Goal: Task Accomplishment & Management: Complete application form

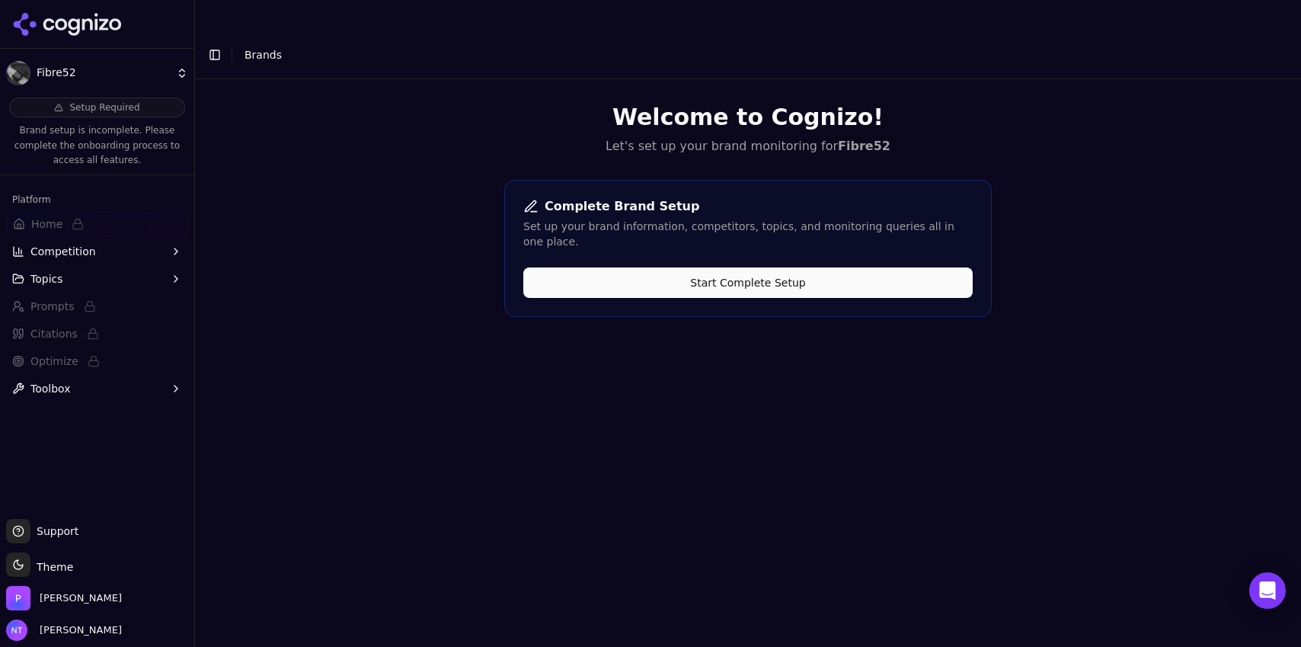
click at [767, 267] on button "Start Complete Setup" at bounding box center [747, 282] width 449 height 30
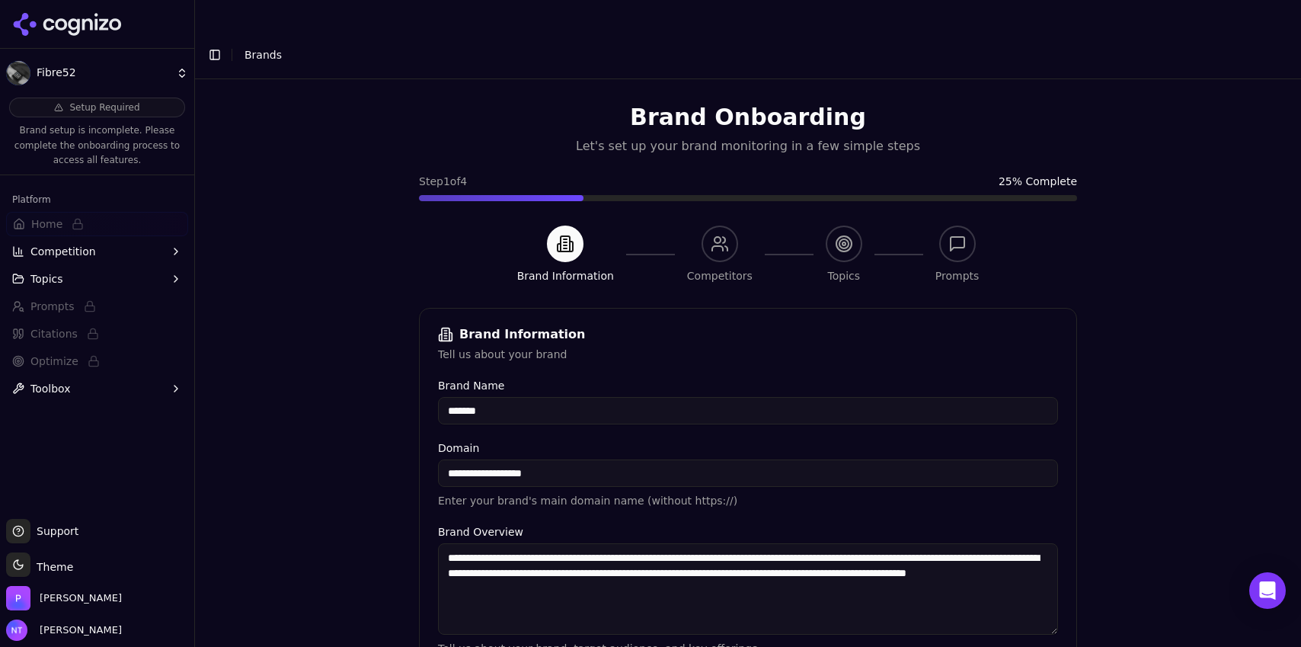
scroll to position [337, 0]
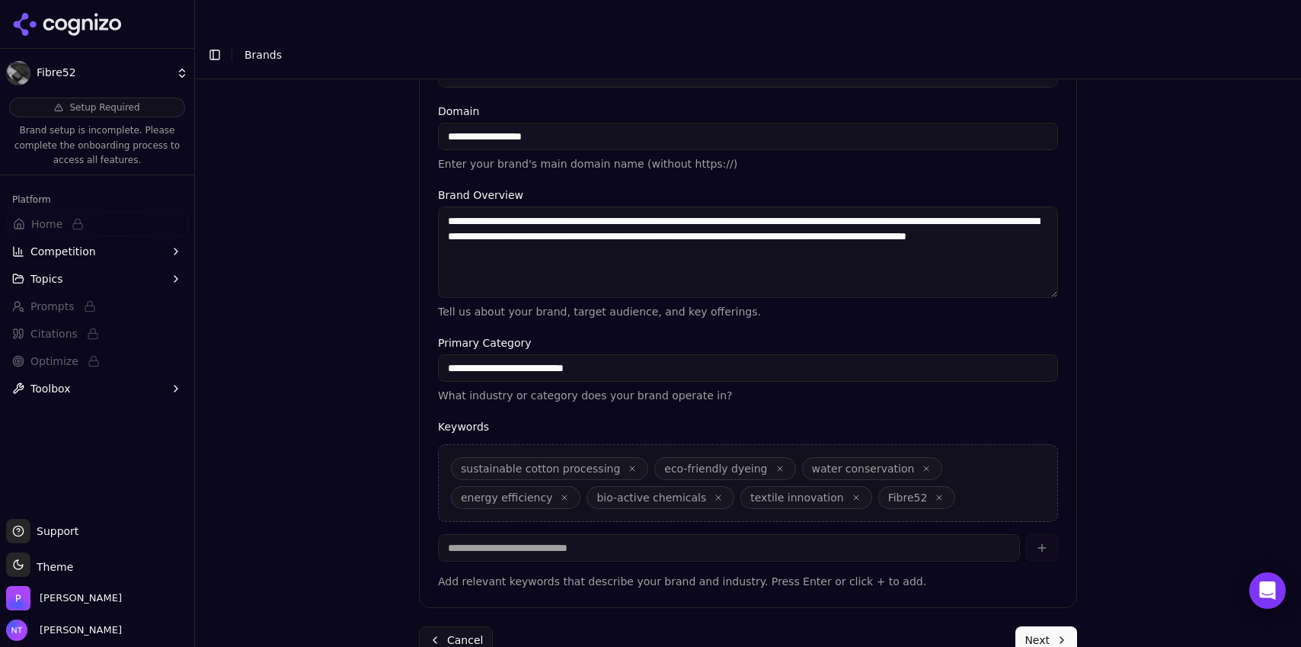
click at [1026, 626] on button "Next" at bounding box center [1046, 639] width 62 height 27
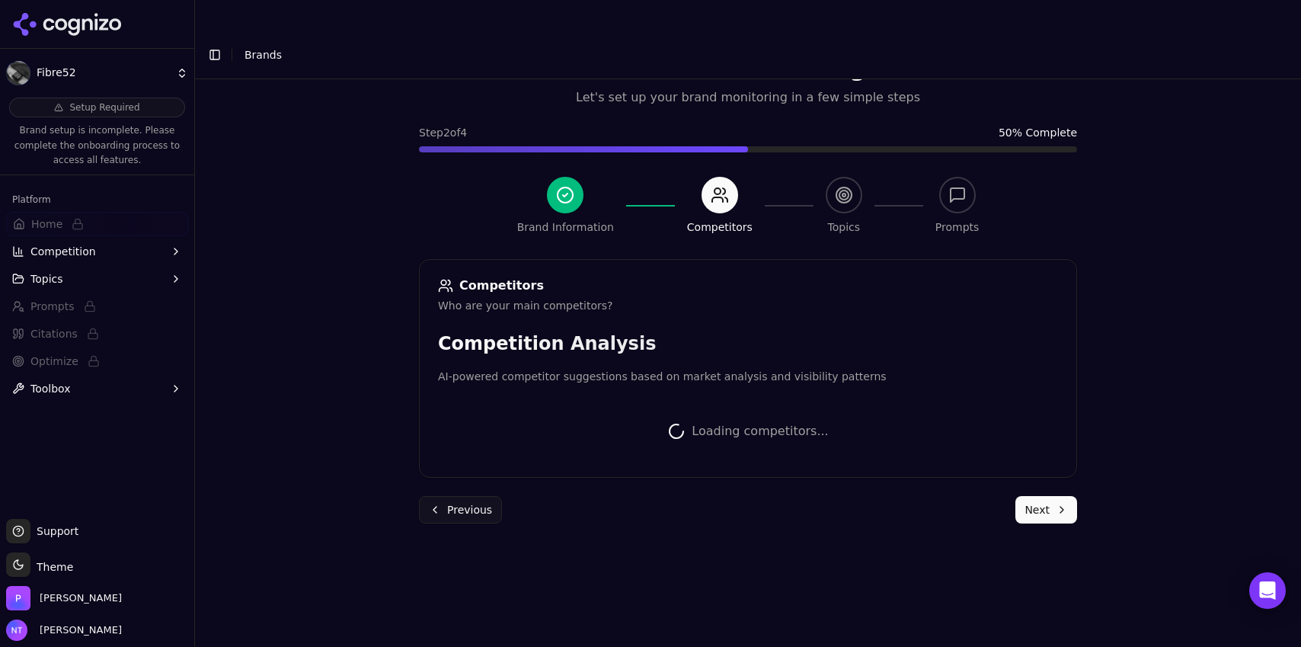
scroll to position [334, 0]
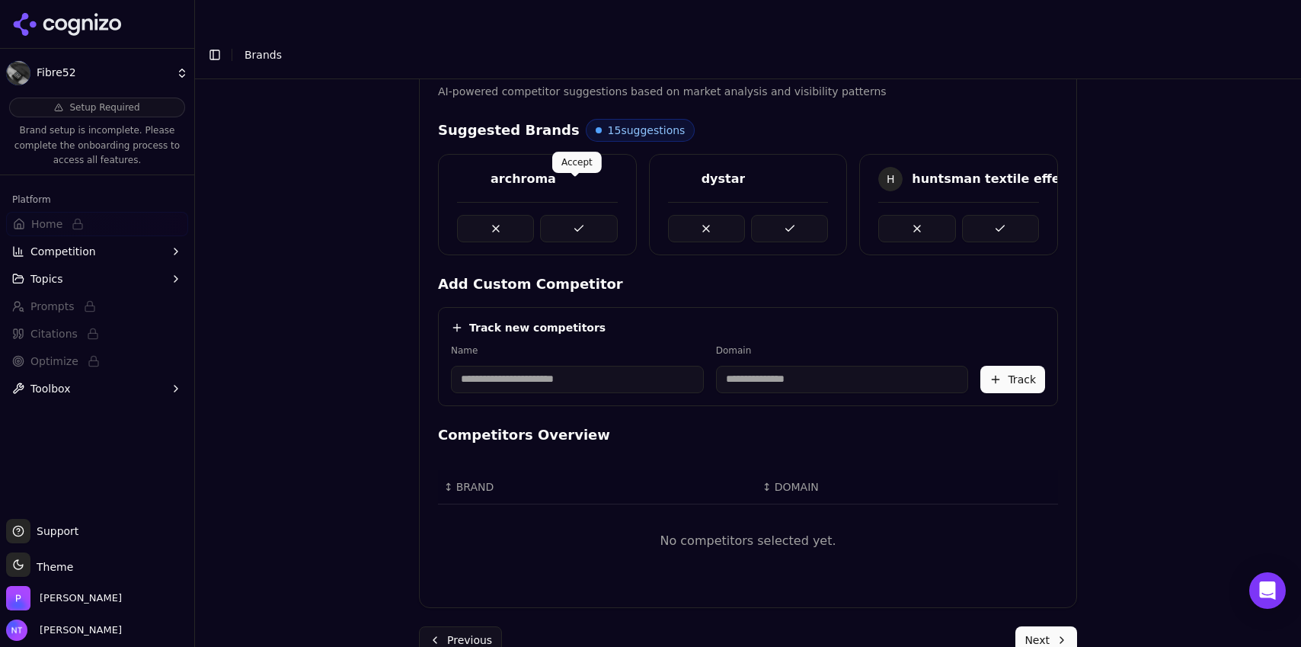
click at [585, 215] on button at bounding box center [578, 228] width 77 height 27
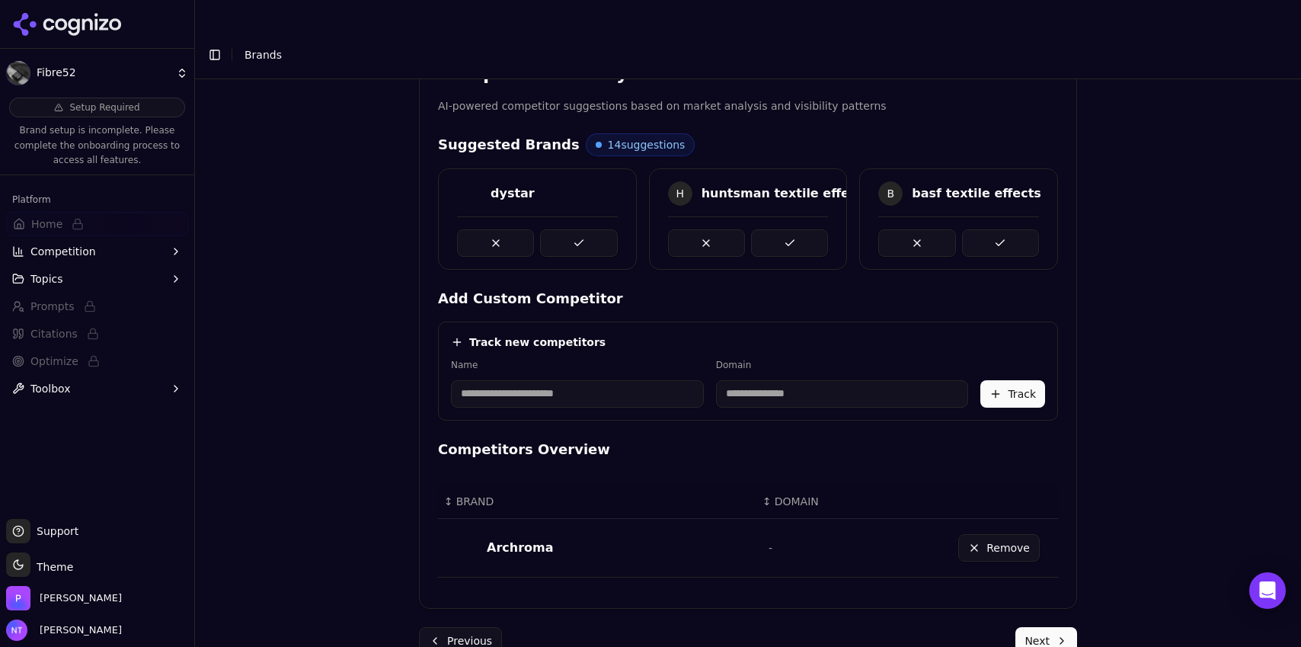
click at [585, 216] on div at bounding box center [537, 236] width 161 height 40
click at [574, 229] on button at bounding box center [578, 242] width 77 height 27
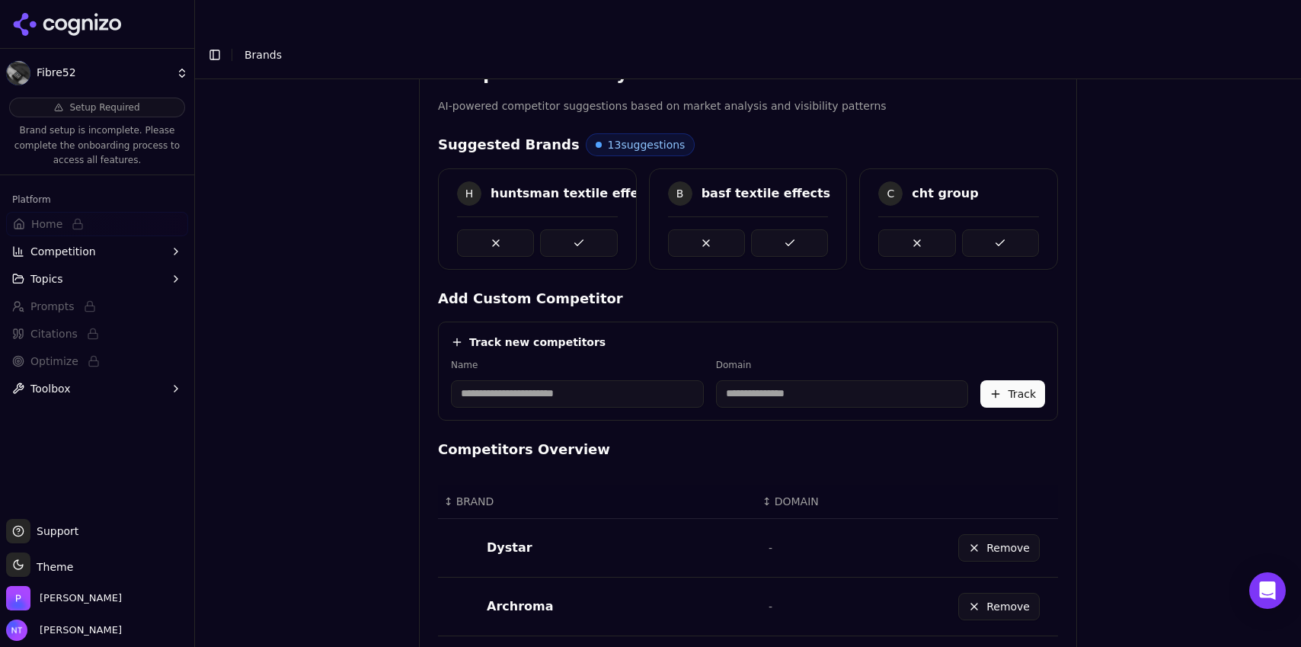
click at [574, 229] on button at bounding box center [578, 242] width 77 height 27
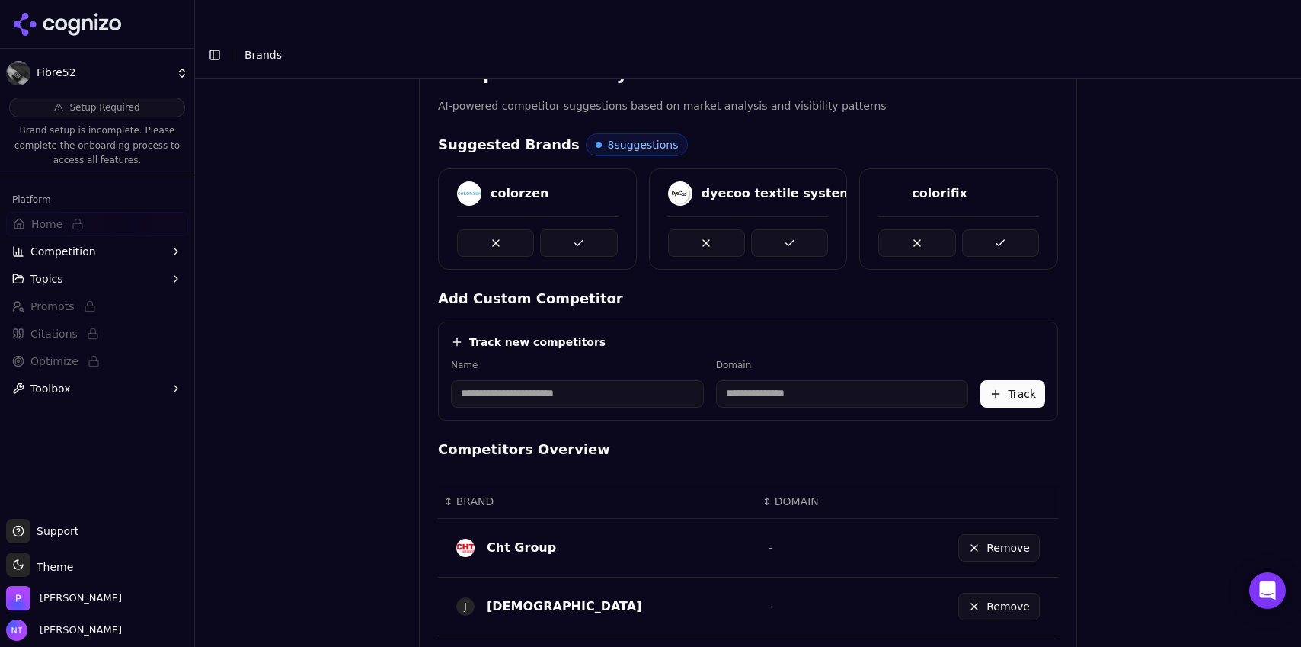
click at [574, 229] on button at bounding box center [578, 242] width 77 height 27
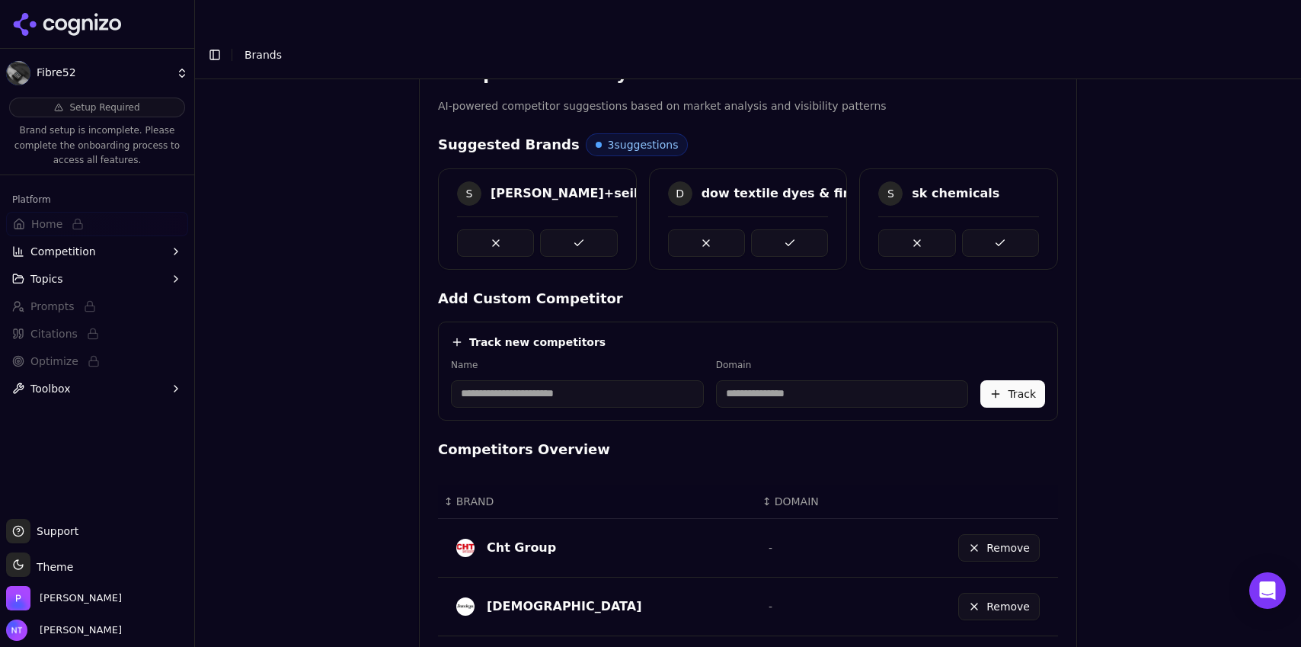
click at [574, 229] on button at bounding box center [578, 242] width 77 height 27
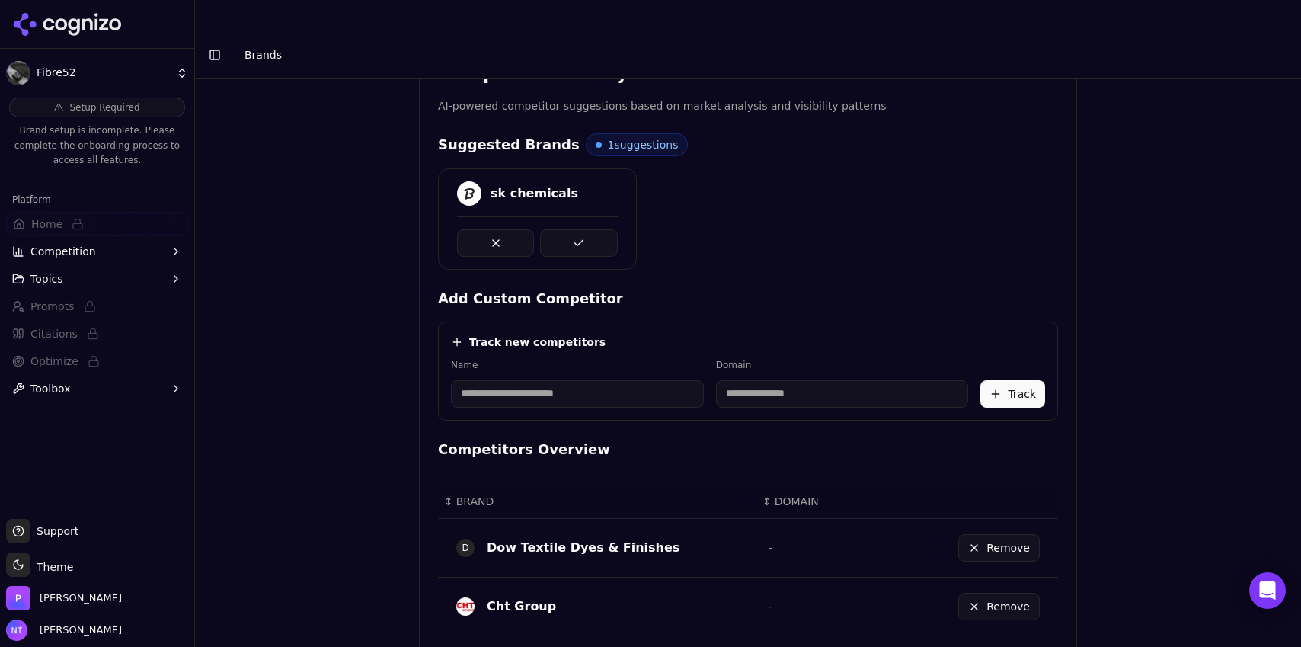
click at [574, 229] on button at bounding box center [578, 242] width 77 height 27
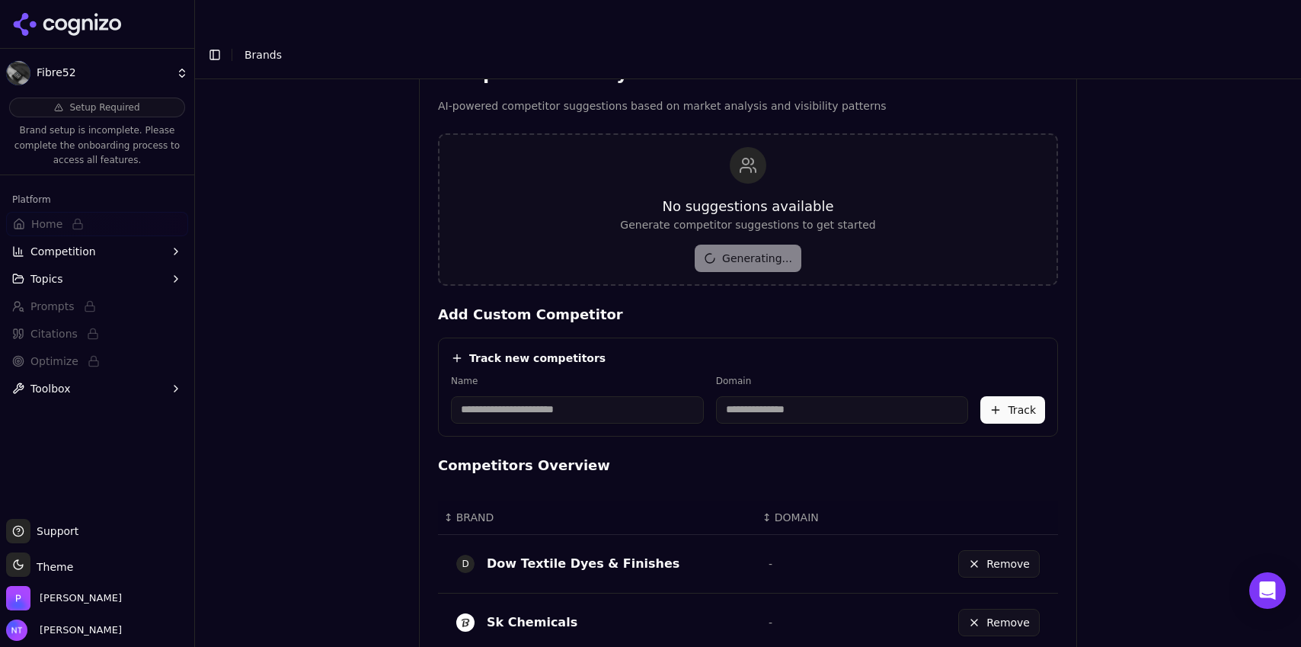
scroll to position [887, 0]
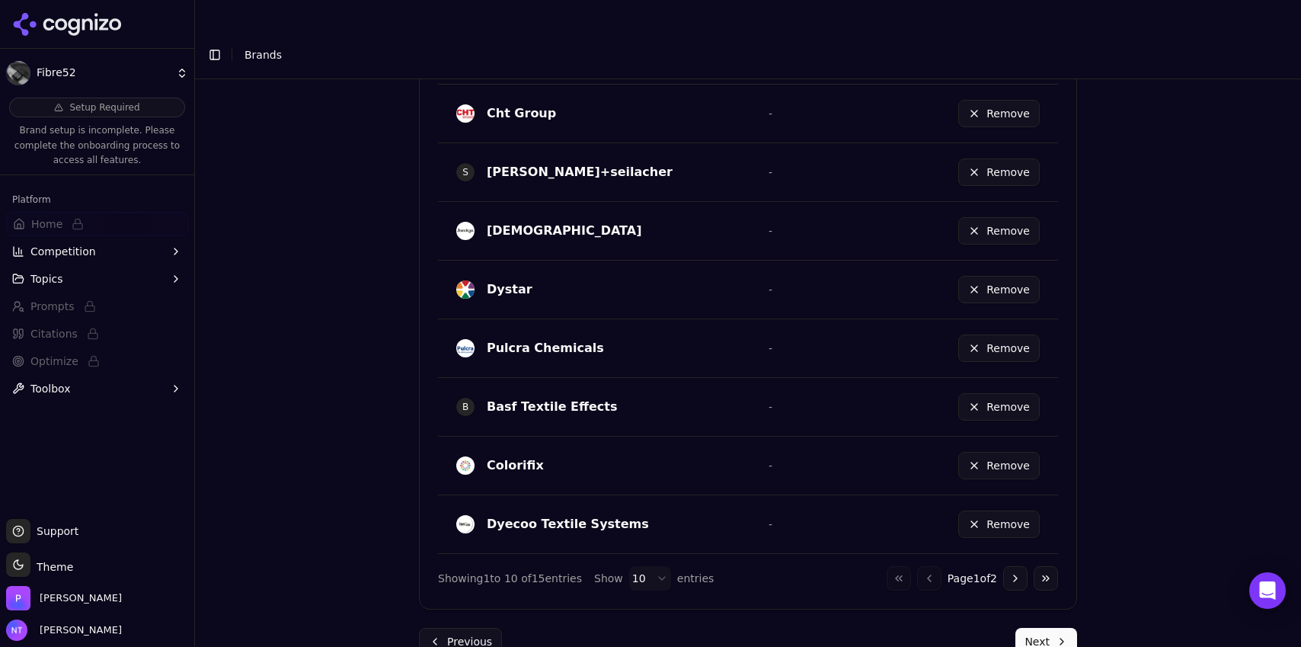
click at [1036, 628] on button "Next" at bounding box center [1046, 641] width 62 height 27
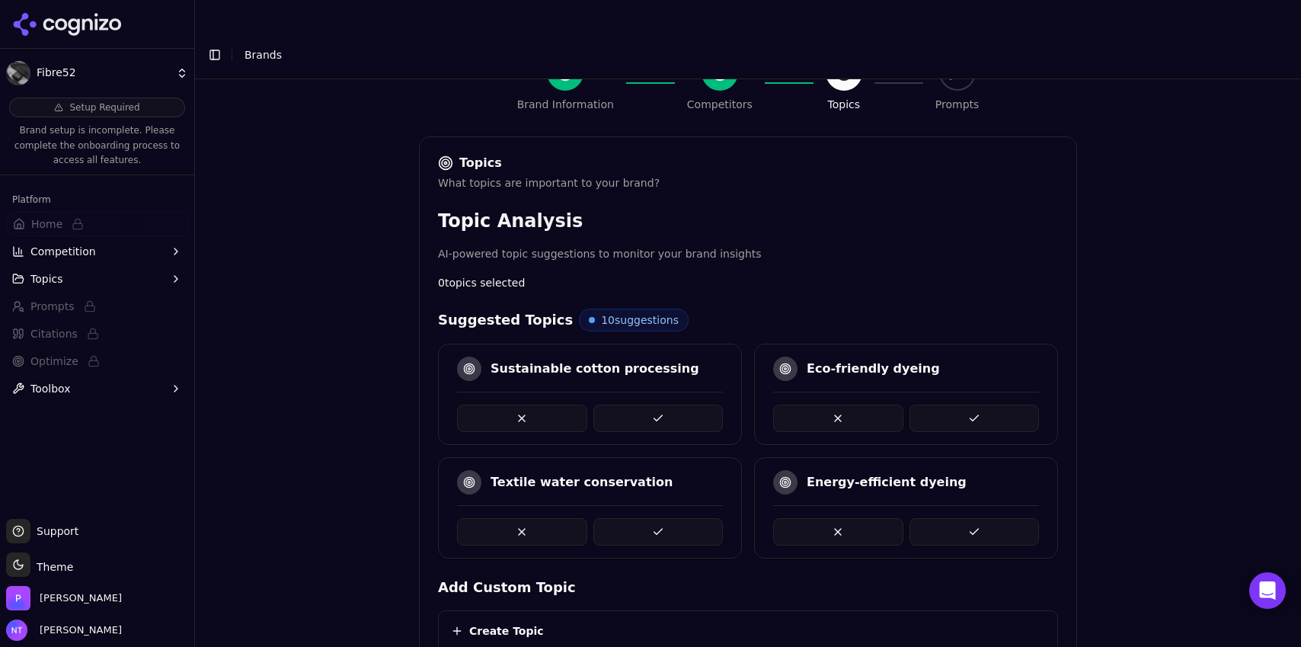
scroll to position [174, 0]
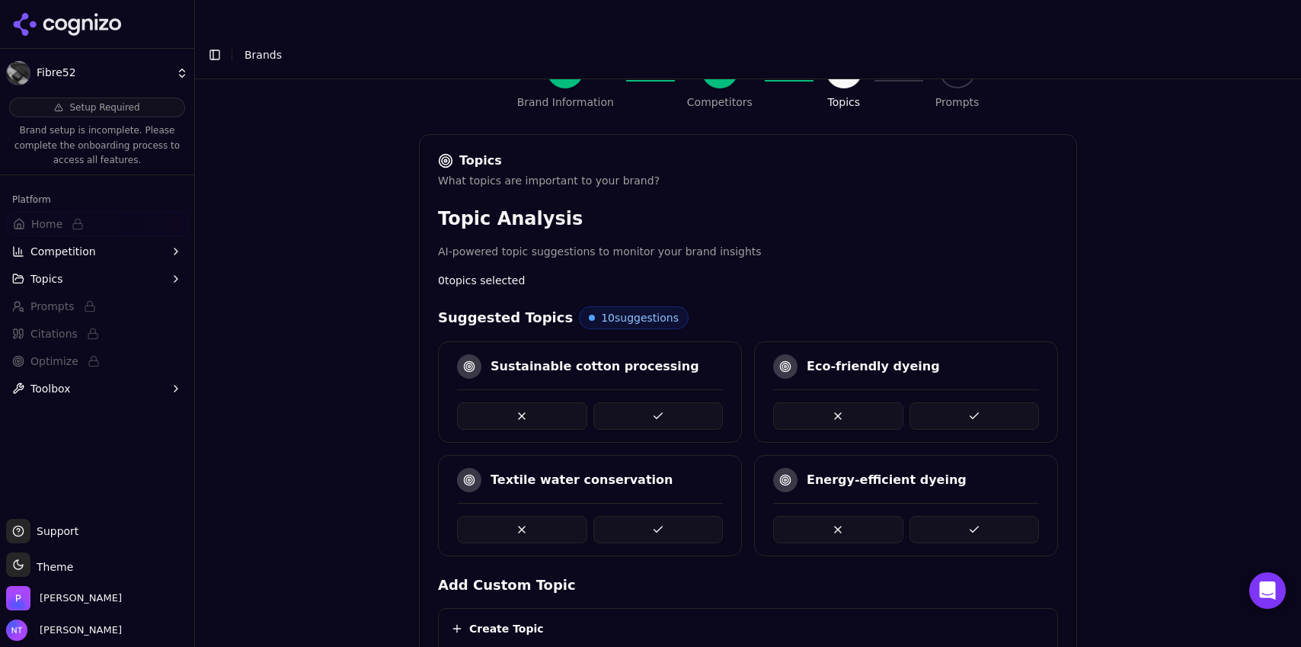
click at [654, 402] on button at bounding box center [658, 415] width 130 height 27
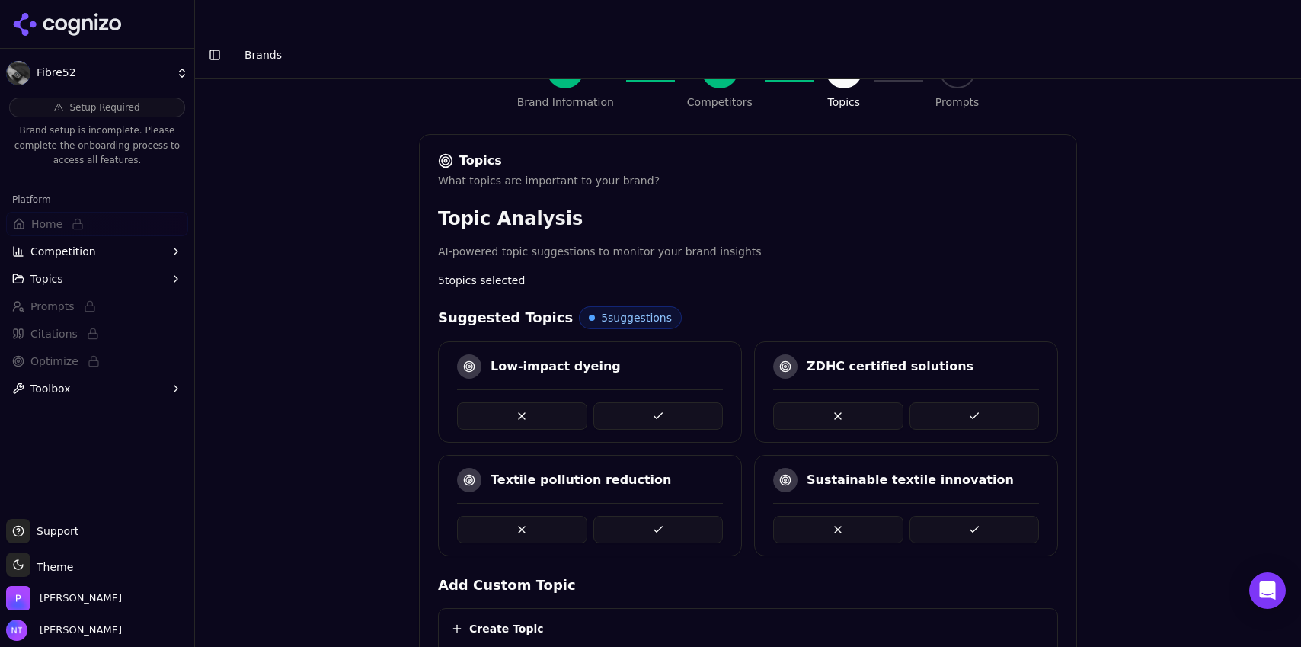
click at [948, 402] on button at bounding box center [974, 415] width 130 height 27
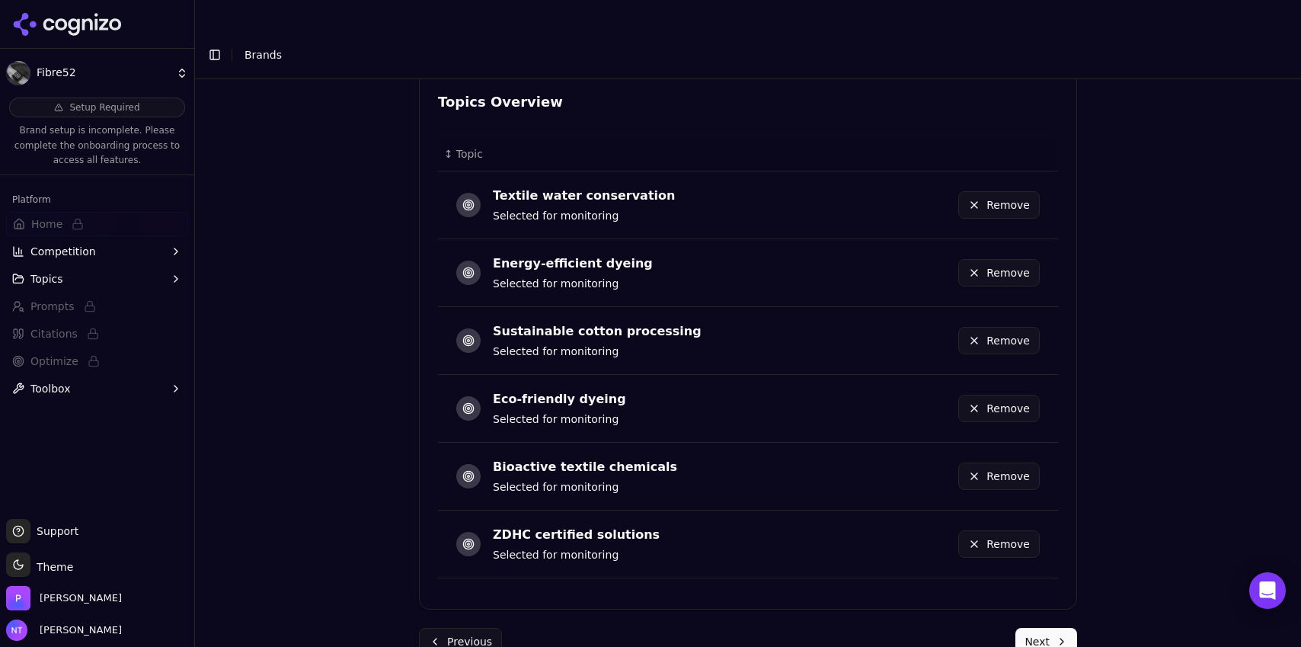
click at [1053, 628] on button "Next" at bounding box center [1046, 641] width 62 height 27
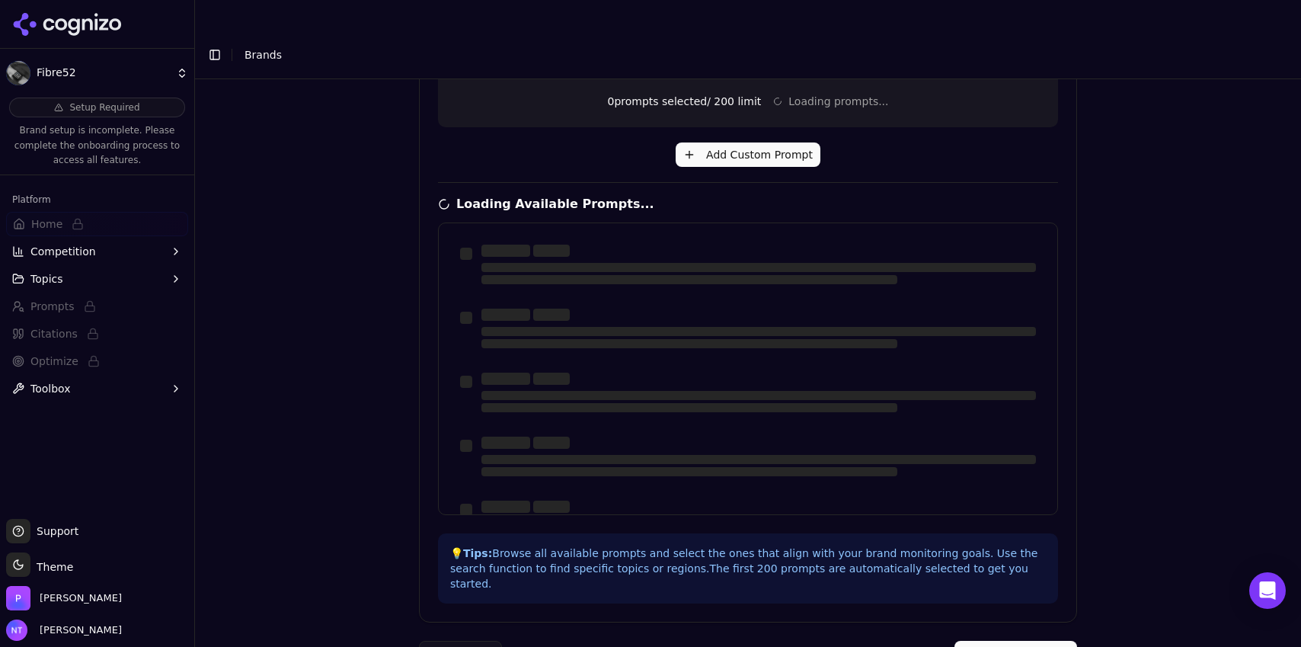
scroll to position [46, 0]
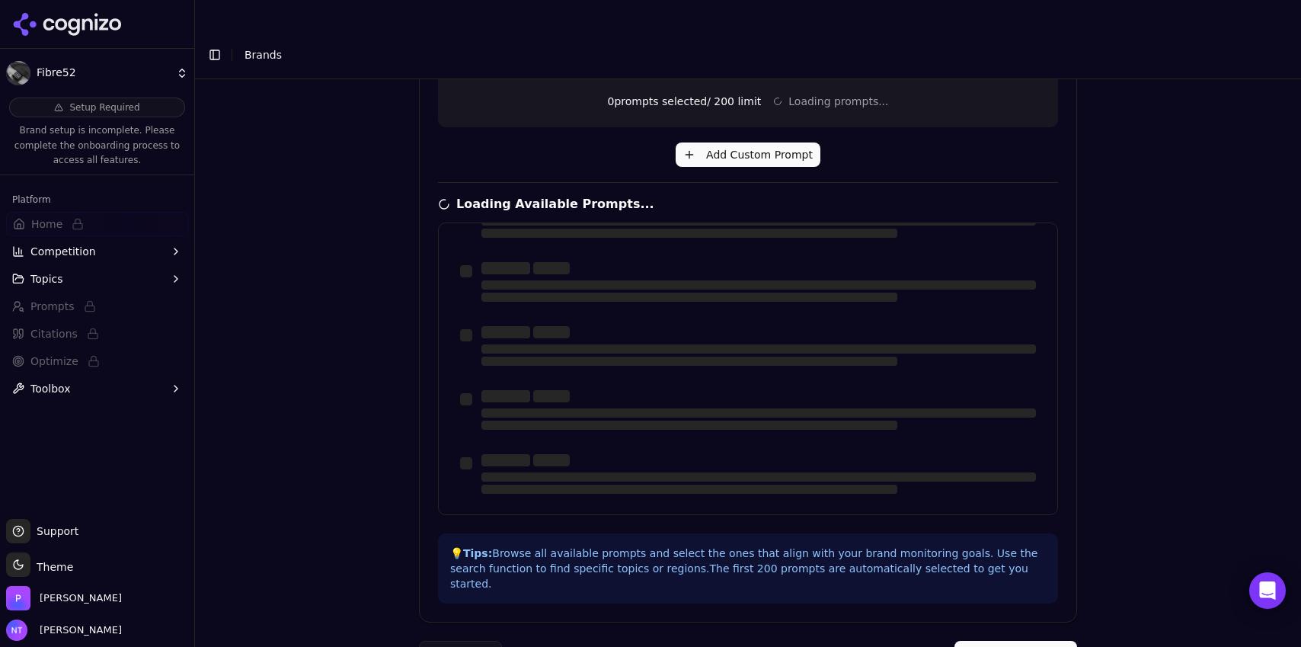
click at [1015, 641] on button "Complete Setup" at bounding box center [1015, 654] width 123 height 27
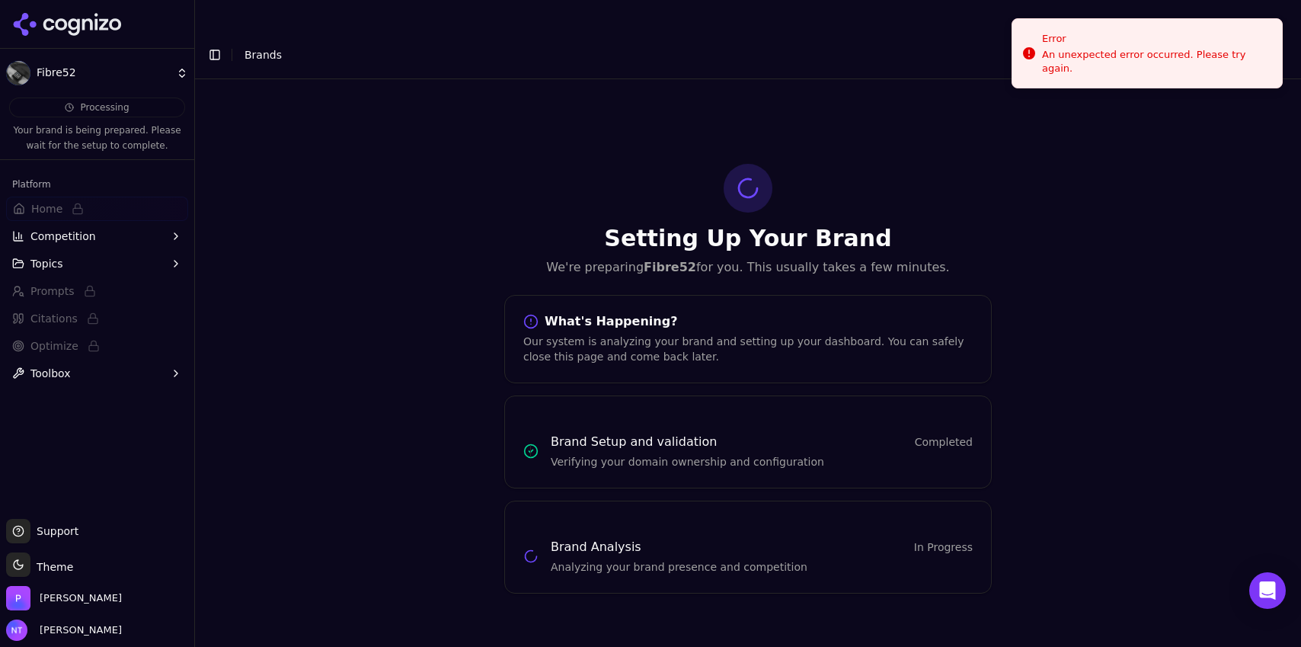
scroll to position [0, 0]
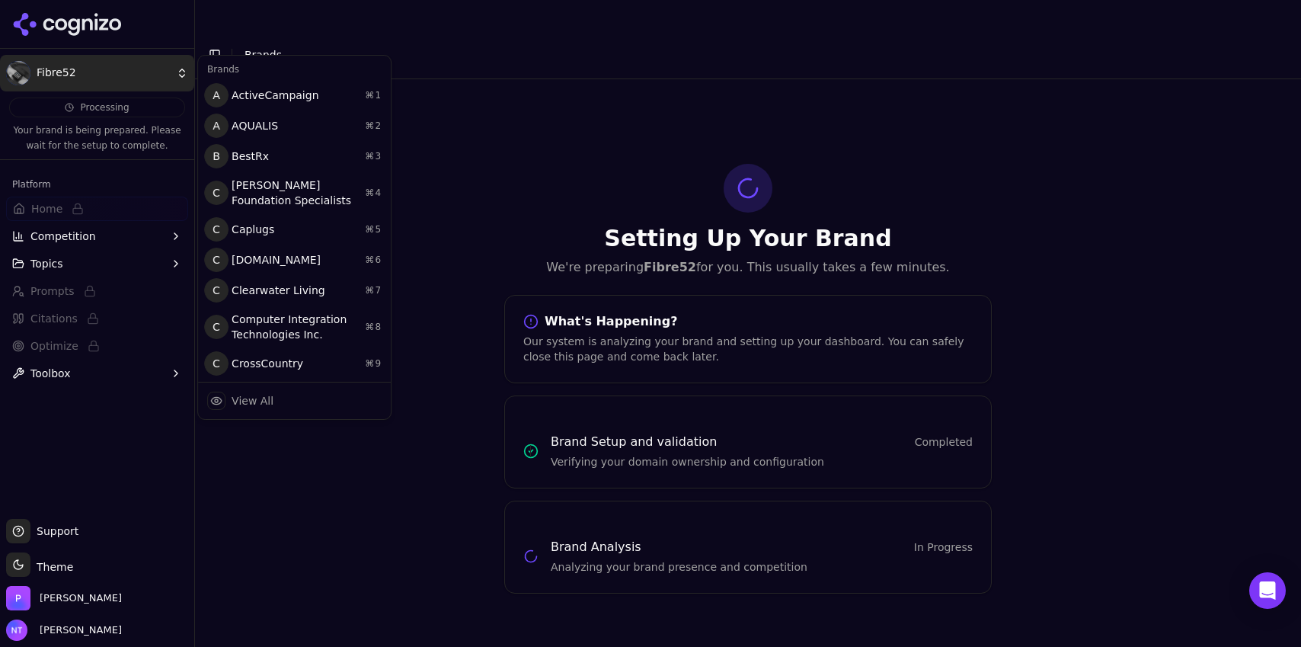
click at [137, 66] on html "Fibre52 Processing Your brand is being prepared. Please wait for the setup to c…" at bounding box center [650, 338] width 1301 height 677
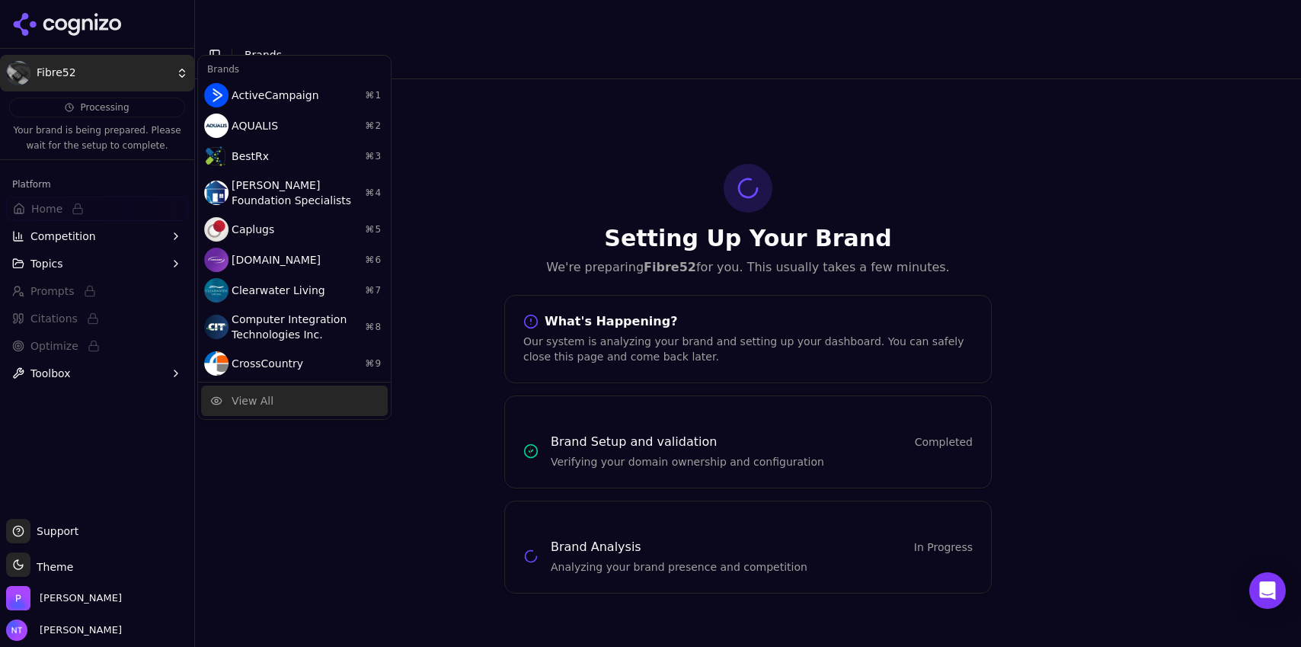
click at [276, 401] on div "View All" at bounding box center [294, 400] width 187 height 30
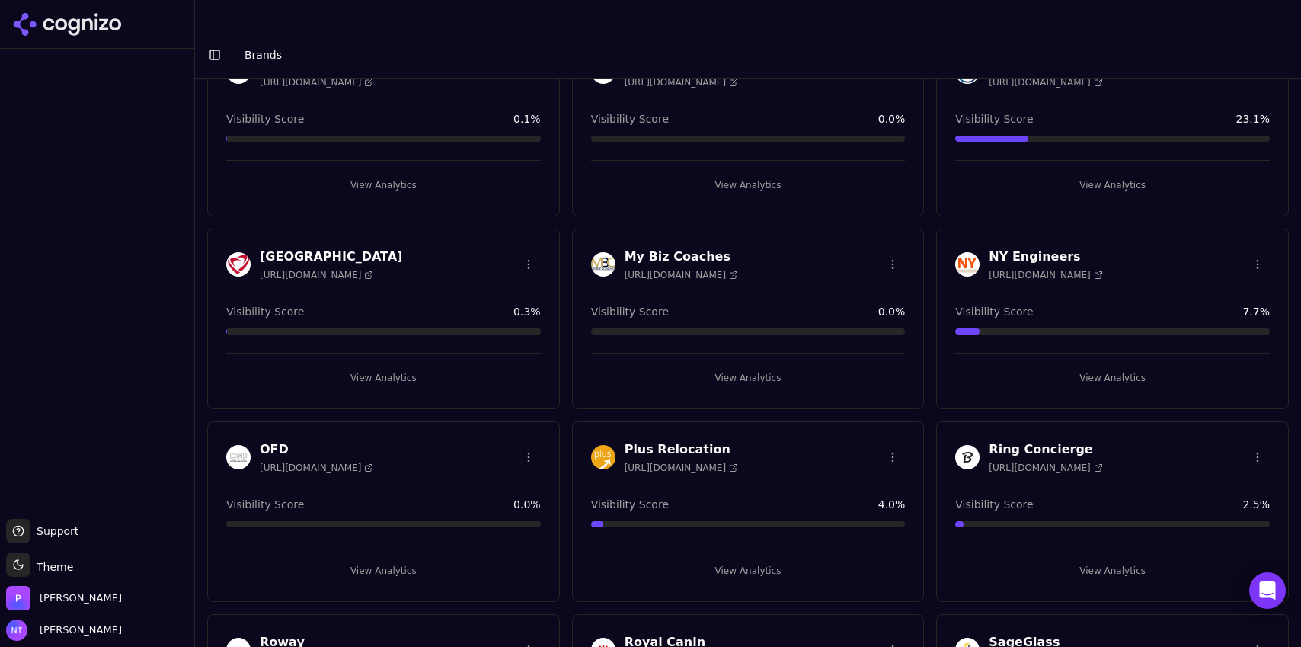
scroll to position [1477, 0]
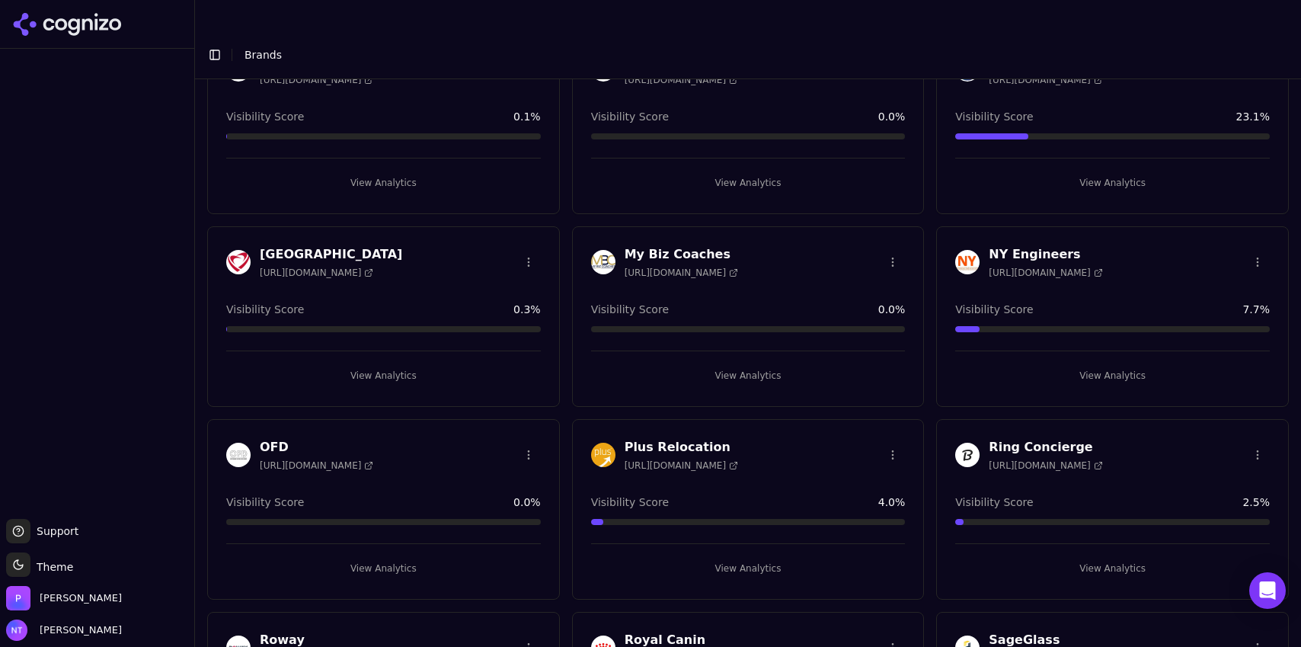
click at [746, 556] on button "View Analytics" at bounding box center [748, 568] width 315 height 24
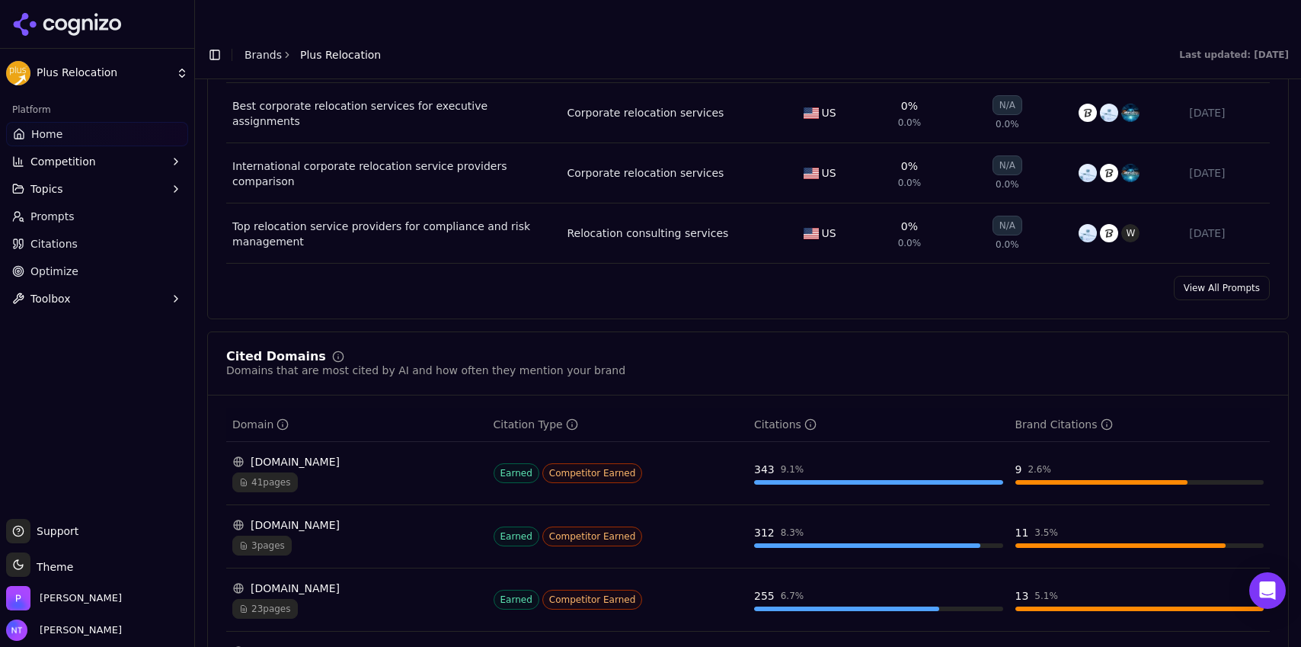
scroll to position [1561, 0]
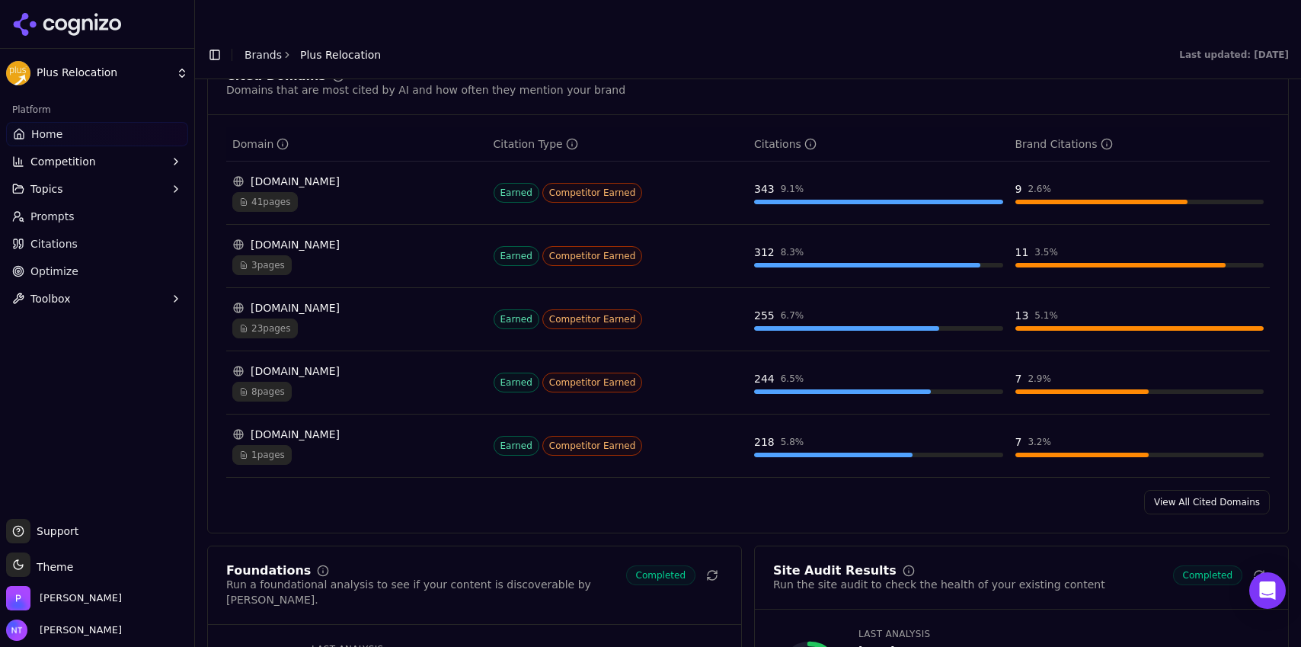
click at [1199, 490] on link "View All Cited Domains" at bounding box center [1207, 502] width 126 height 24
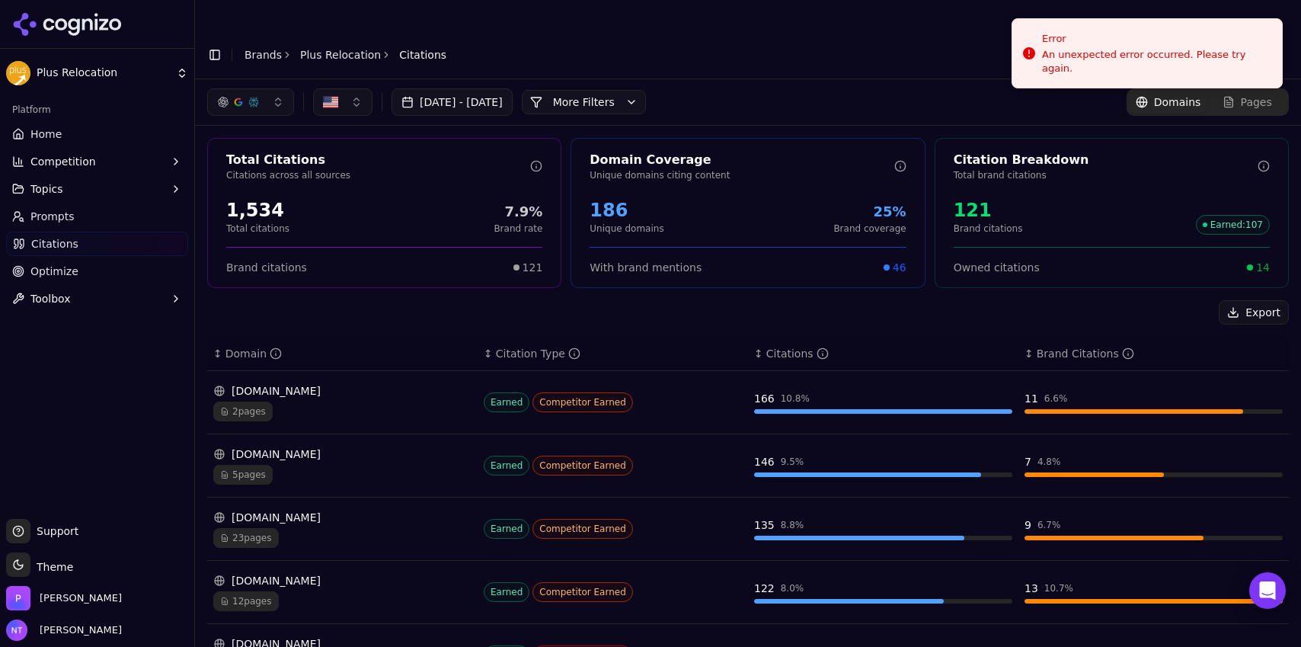
click at [360, 401] on div "2 pages" at bounding box center [342, 411] width 258 height 20
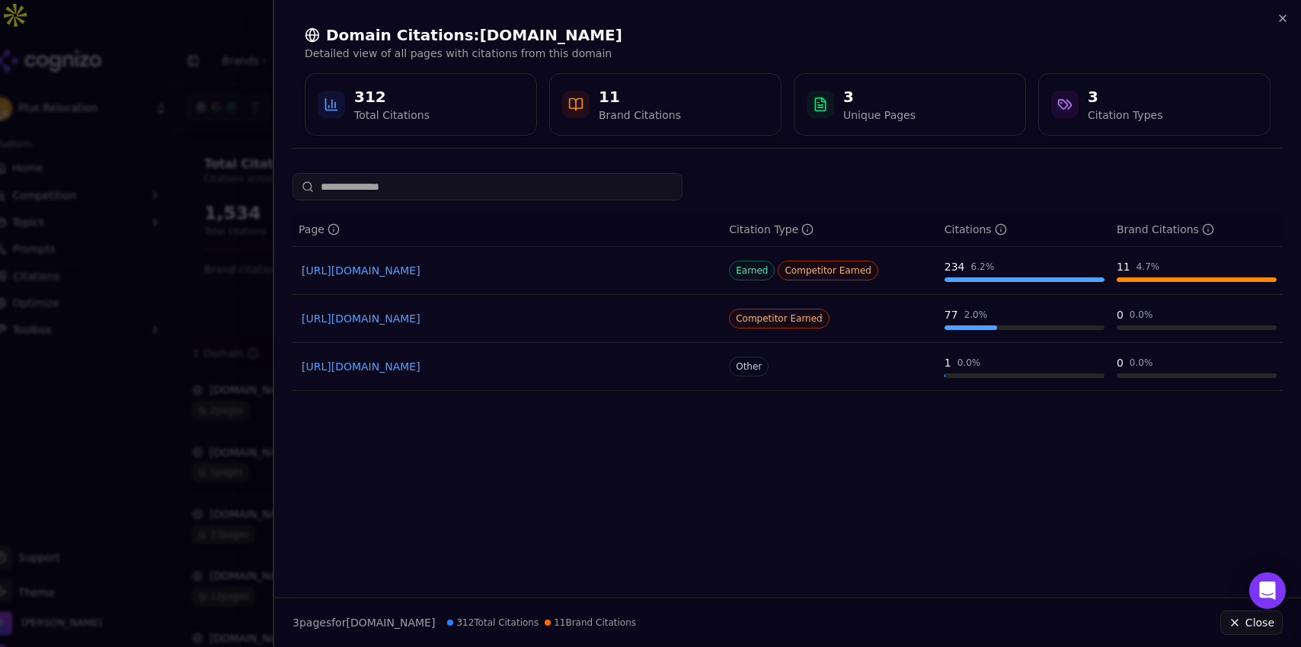
click at [503, 273] on link "[URL][DOMAIN_NAME]" at bounding box center [508, 270] width 412 height 15
click at [1283, 18] on icon "button" at bounding box center [1283, 18] width 12 height 12
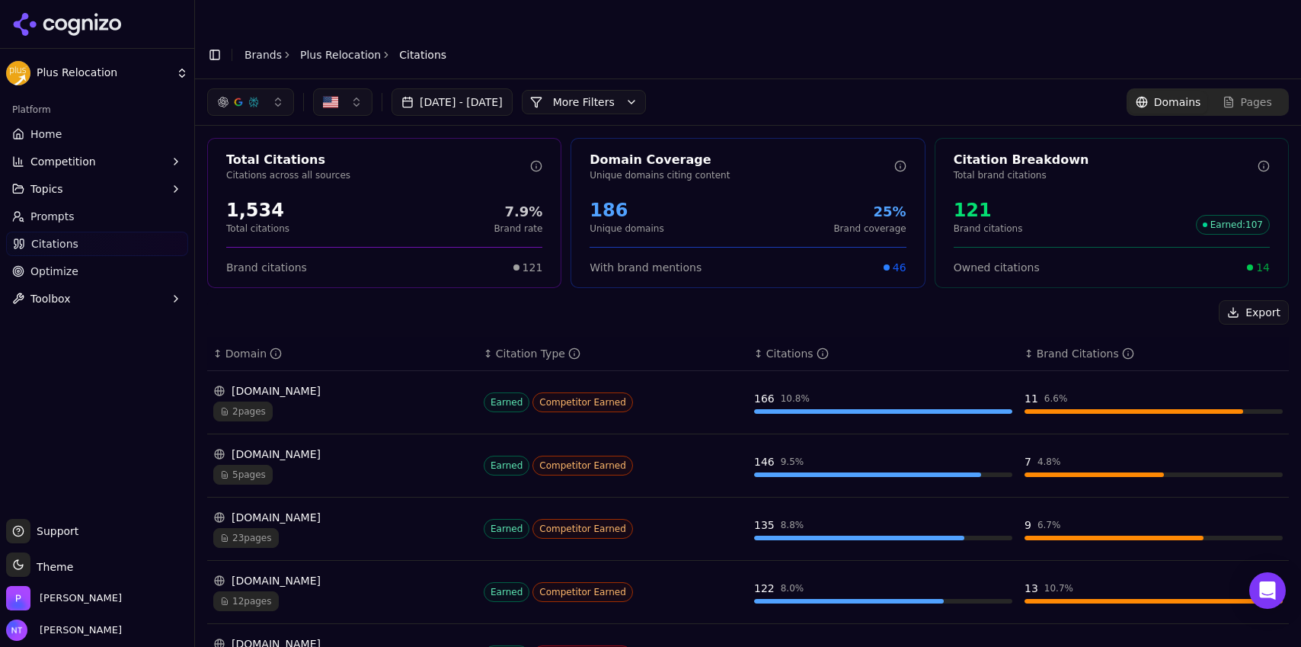
click at [381, 465] on div "5 pages" at bounding box center [342, 475] width 258 height 20
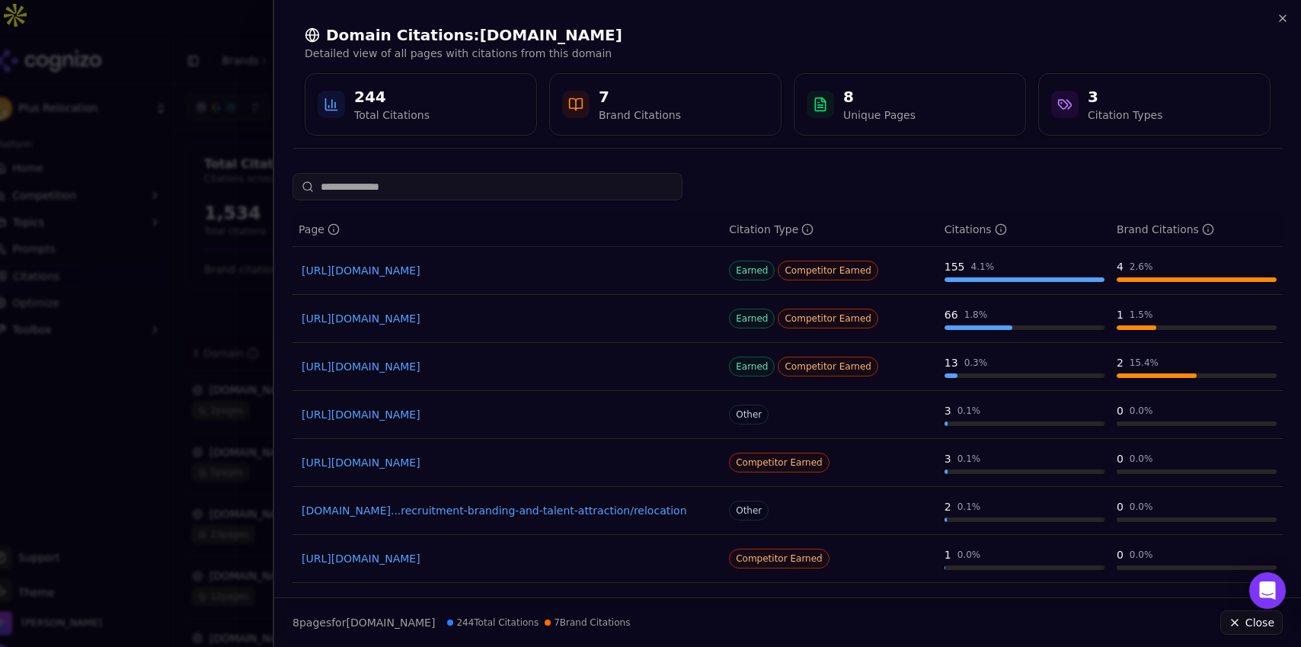
click at [540, 269] on link "[URL][DOMAIN_NAME]" at bounding box center [508, 270] width 412 height 15
click at [1280, 17] on icon "button" at bounding box center [1283, 18] width 12 height 12
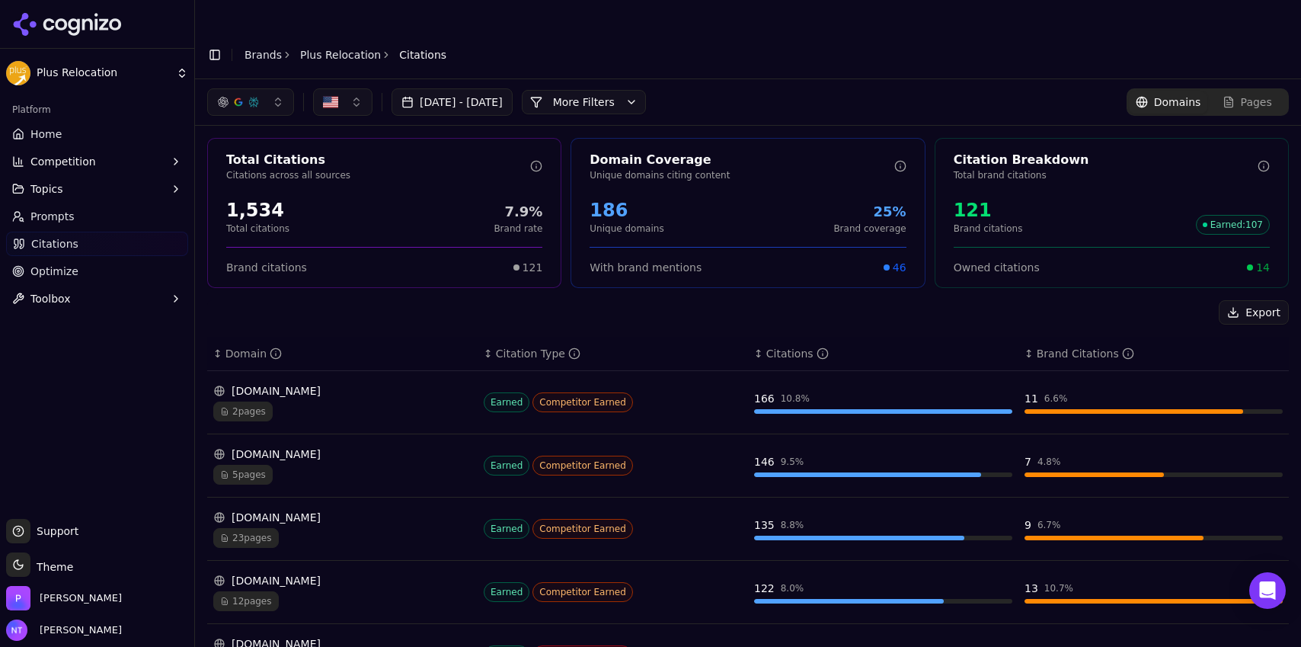
click at [315, 510] on div "[DOMAIN_NAME]" at bounding box center [342, 517] width 258 height 15
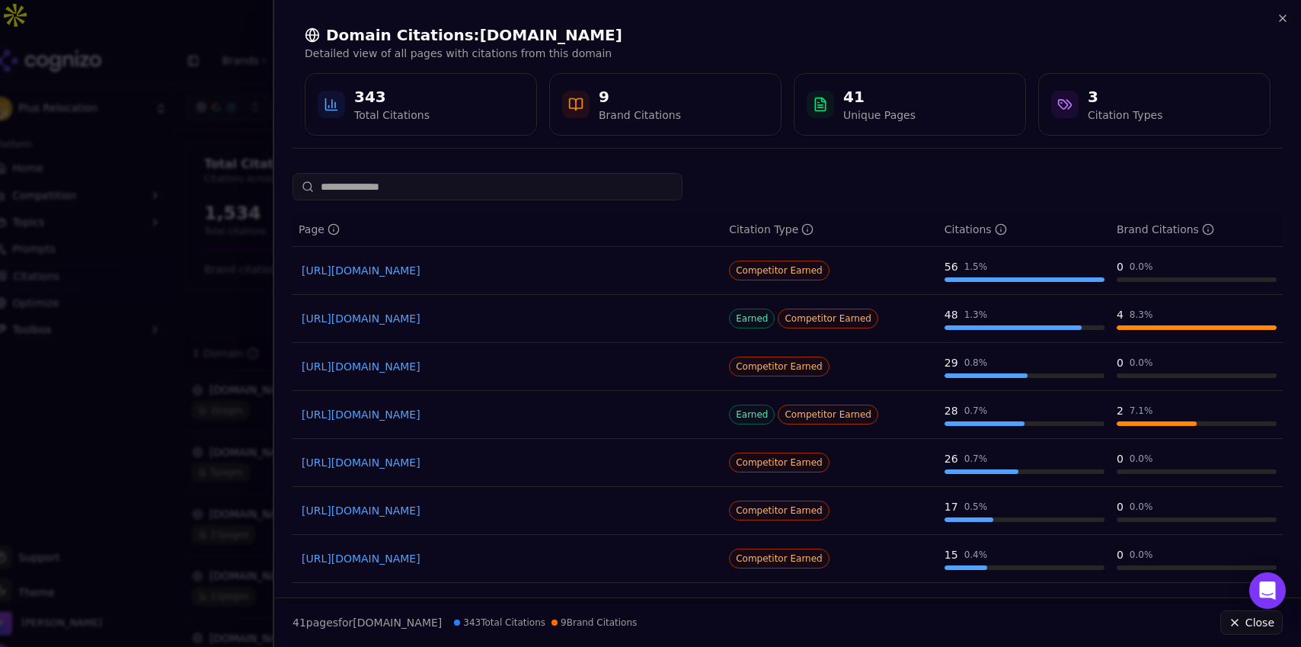
click at [555, 325] on div "[URL][DOMAIN_NAME]" at bounding box center [508, 318] width 418 height 21
click at [558, 320] on link "[URL][DOMAIN_NAME]" at bounding box center [508, 318] width 412 height 15
click at [554, 264] on link "[URL][DOMAIN_NAME]" at bounding box center [508, 270] width 412 height 15
click at [1290, 21] on div "Domain Citations: [DOMAIN_NAME] Detailed view of all pages with citations from …" at bounding box center [787, 80] width 1027 height 161
click at [1287, 21] on icon "button" at bounding box center [1283, 18] width 12 height 12
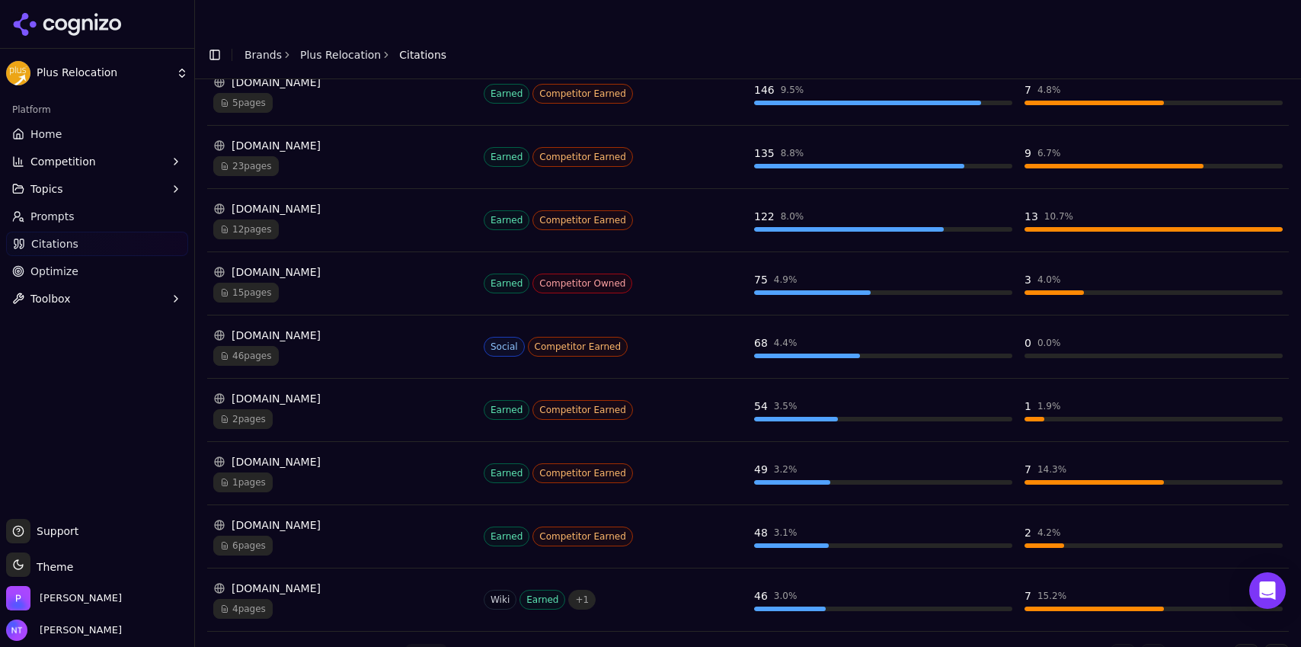
scroll to position [142, 0]
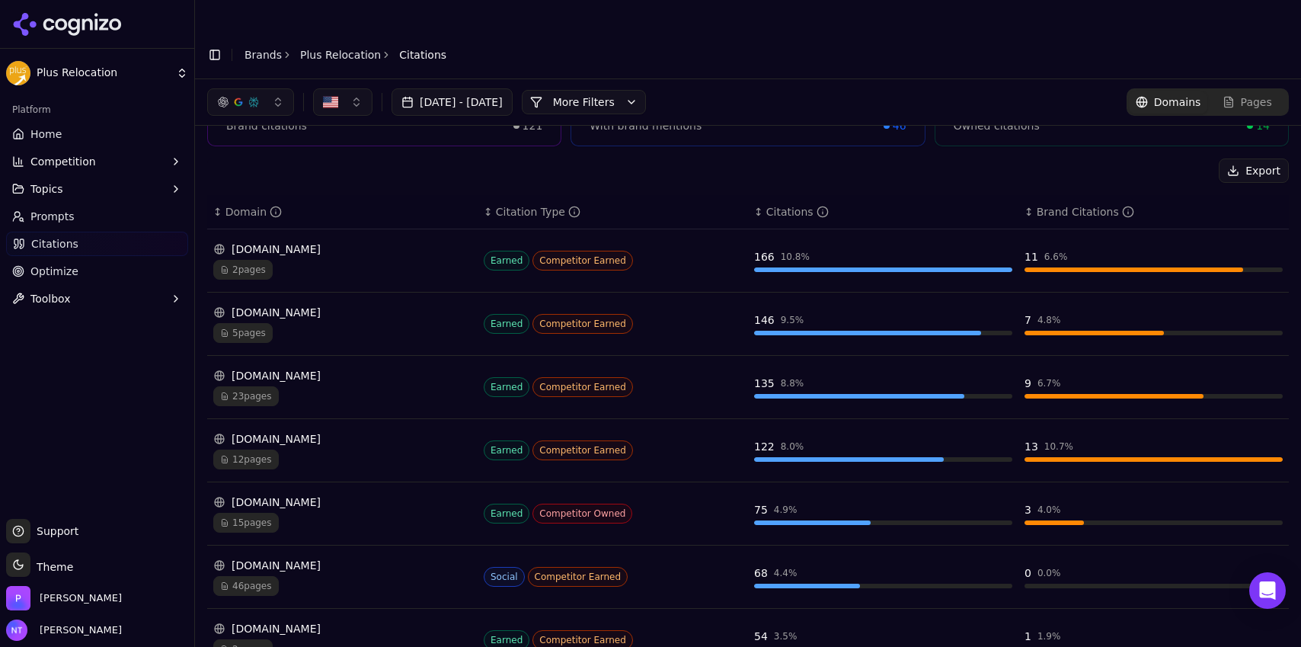
click at [279, 494] on div "[DOMAIN_NAME] 15 pages" at bounding box center [342, 513] width 258 height 38
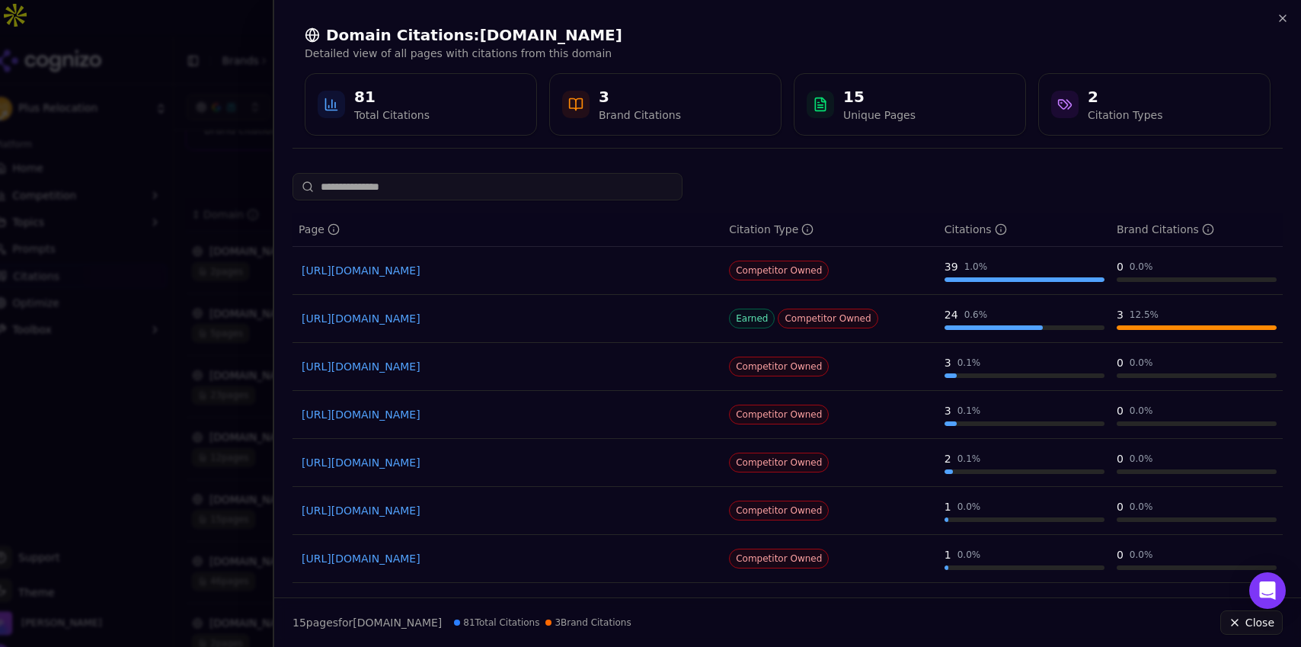
click at [554, 321] on link "[URL][DOMAIN_NAME]" at bounding box center [508, 318] width 412 height 15
click at [1281, 2] on div "Domain Citations: [DOMAIN_NAME] Detailed view of all pages with citations from …" at bounding box center [787, 80] width 1027 height 161
click at [1282, 14] on icon "button" at bounding box center [1283, 18] width 12 height 12
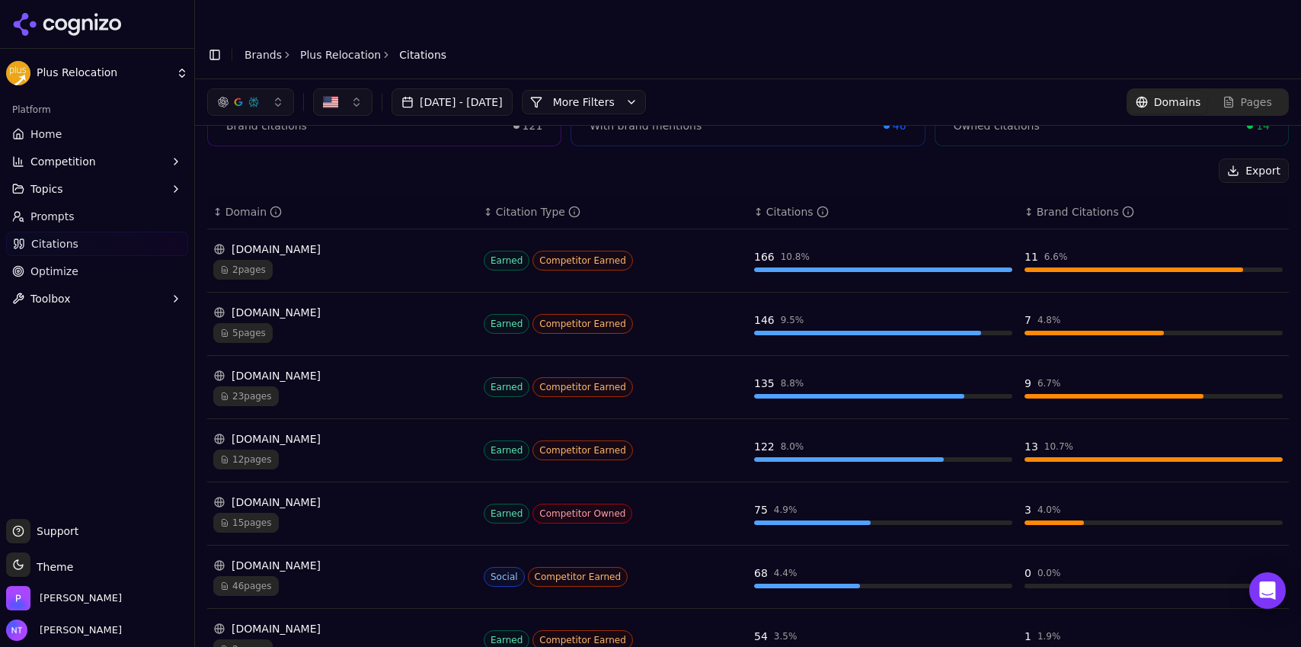
click at [255, 49] on link "Brands" at bounding box center [263, 55] width 37 height 12
